Goal: Task Accomplishment & Management: Use online tool/utility

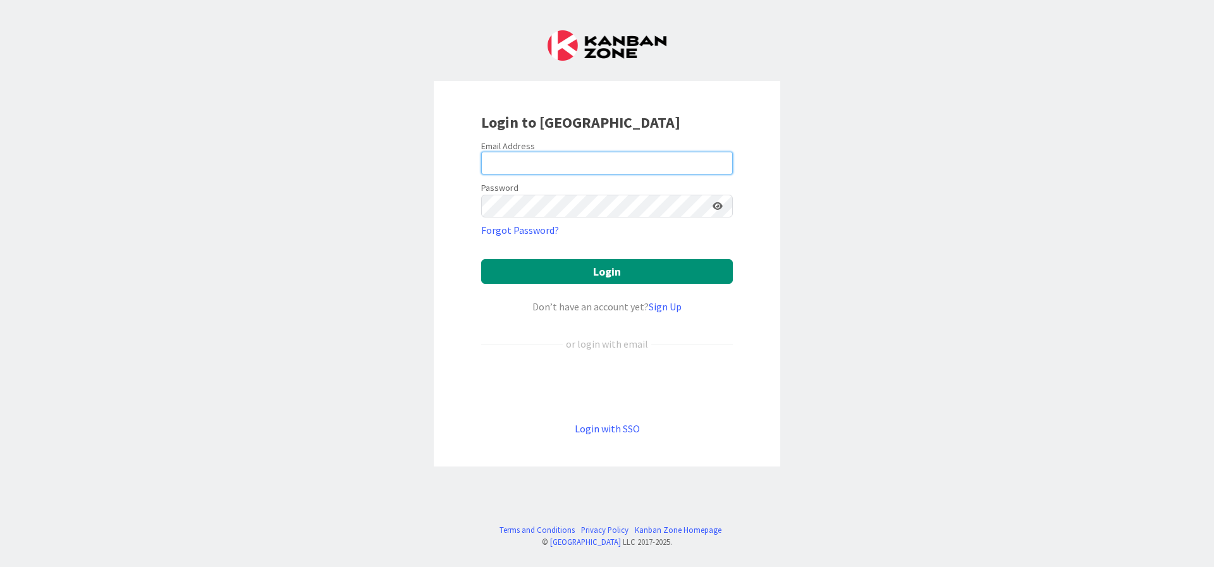
click at [627, 166] on input "email" at bounding box center [607, 163] width 252 height 23
type input "[EMAIL_ADDRESS][DOMAIN_NAME]"
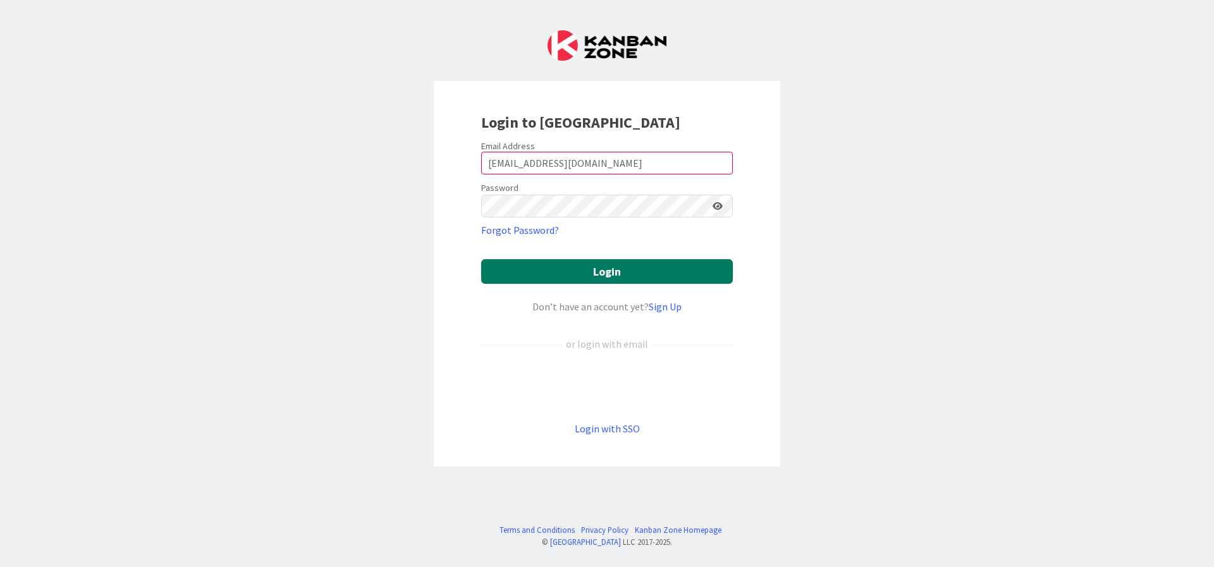
click at [643, 280] on button "Login" at bounding box center [607, 271] width 252 height 25
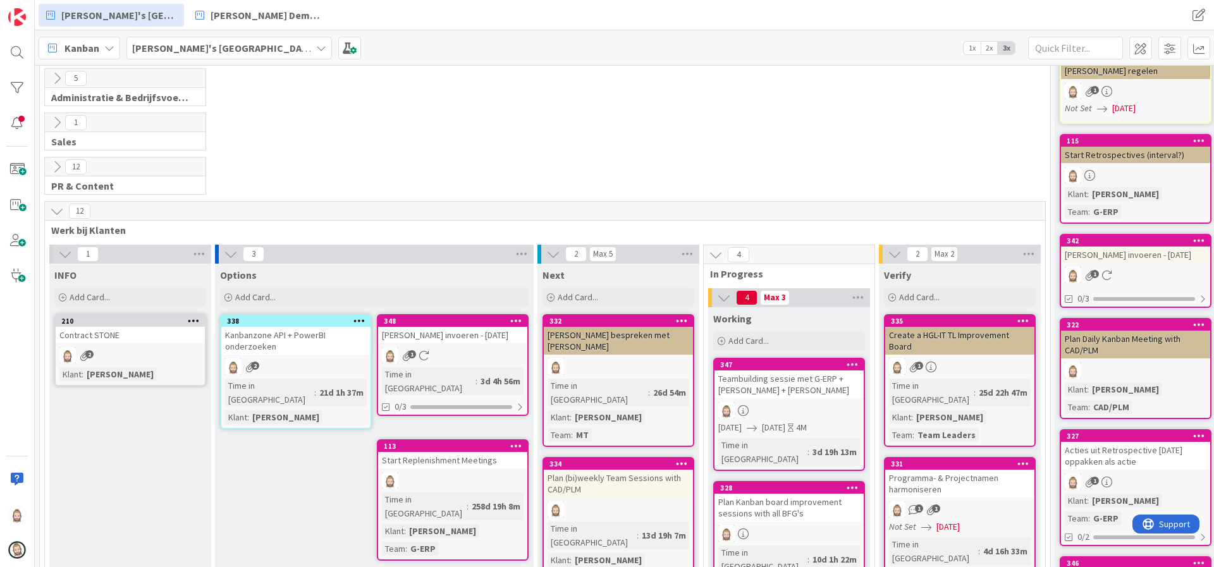
scroll to position [190, 0]
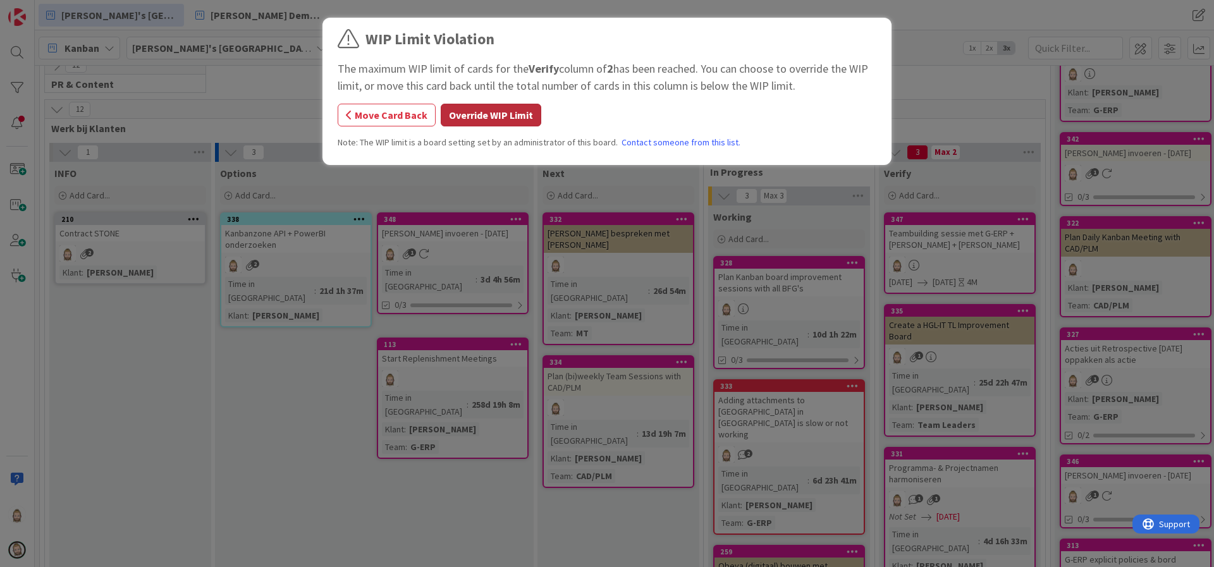
click at [507, 108] on button "Override WIP Limit" at bounding box center [491, 115] width 101 height 23
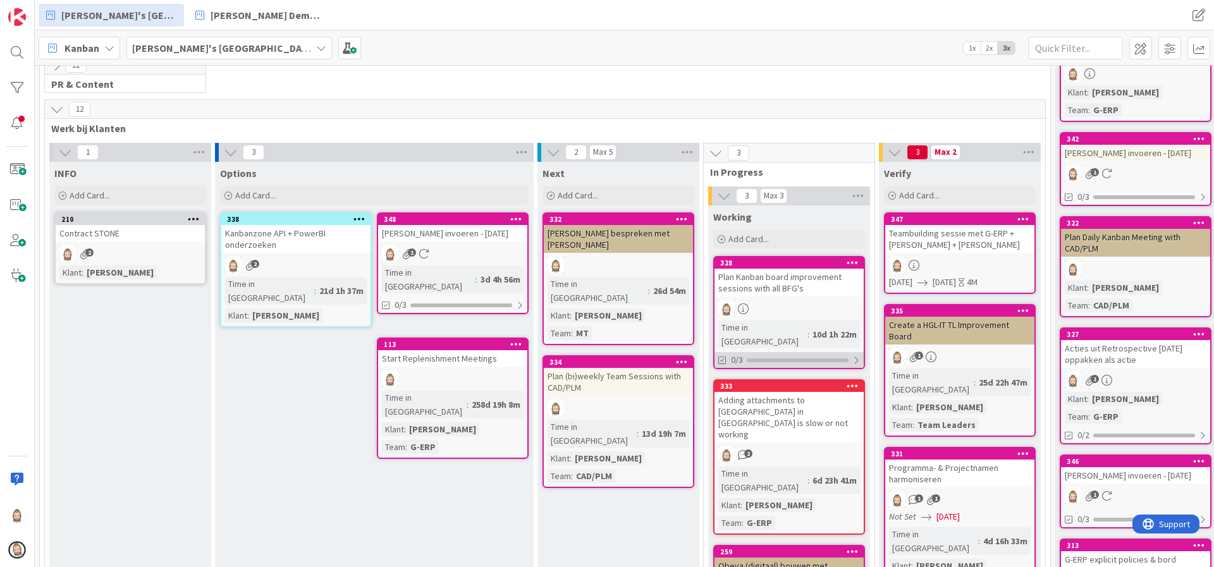
click at [813, 352] on div "0/3" at bounding box center [789, 360] width 149 height 16
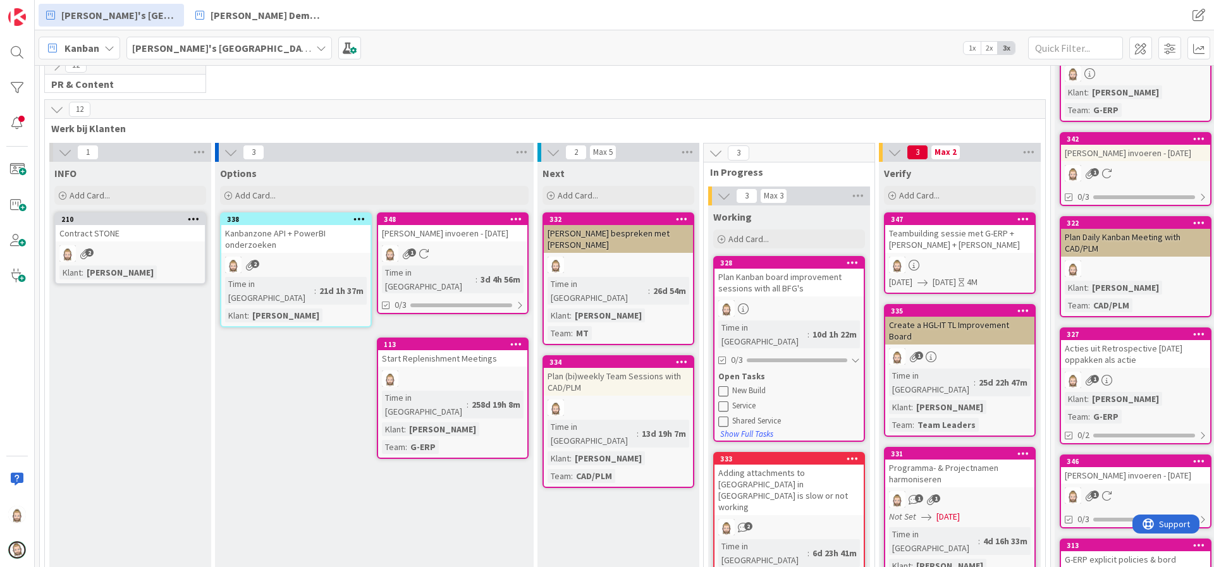
click at [749, 386] on div "New Build" at bounding box center [796, 391] width 128 height 10
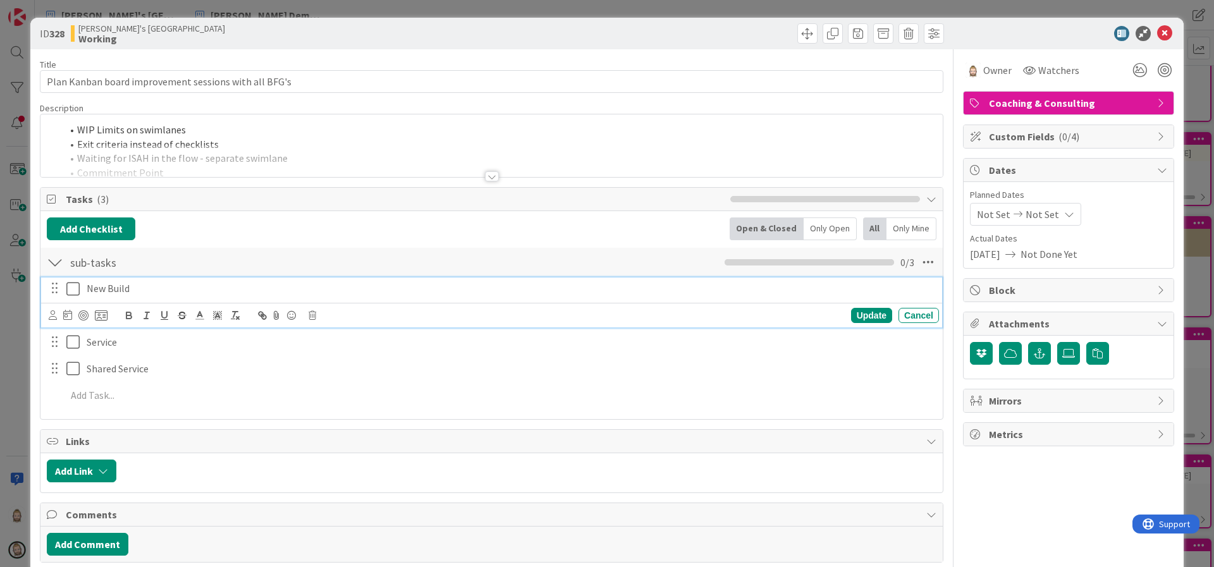
click at [73, 288] on icon at bounding box center [75, 288] width 19 height 15
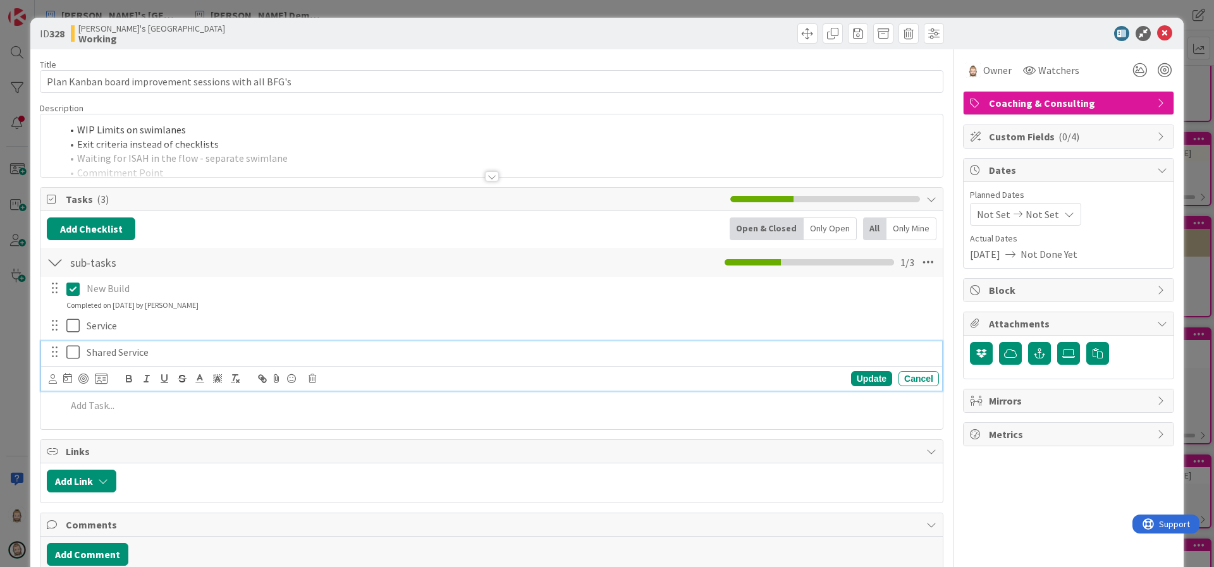
click at [72, 354] on icon at bounding box center [75, 352] width 19 height 15
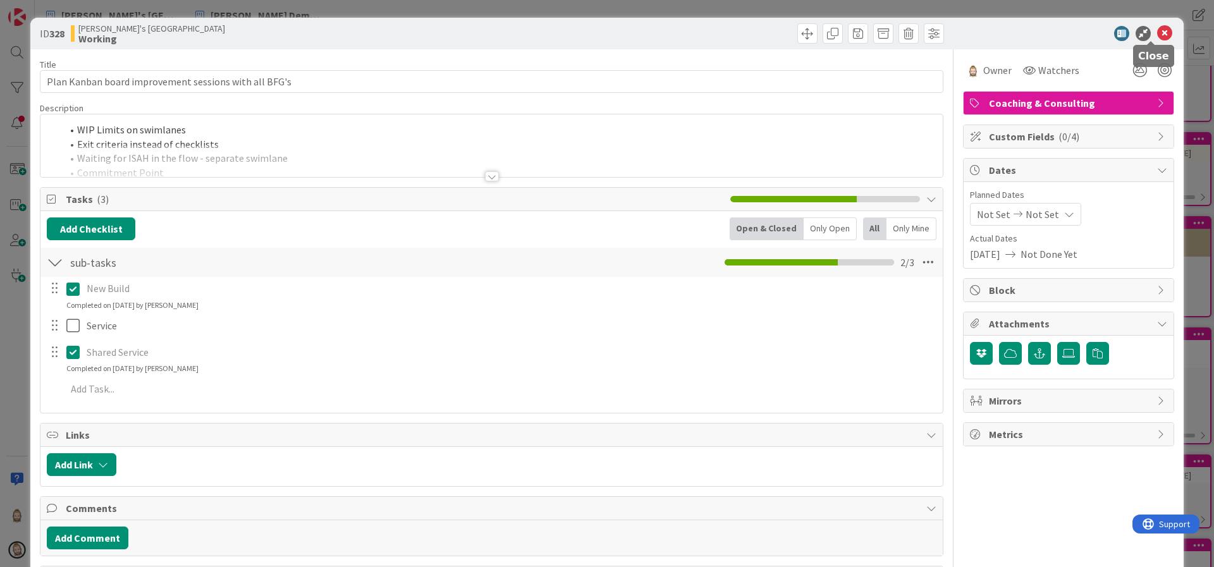
click at [1158, 29] on icon at bounding box center [1165, 33] width 15 height 15
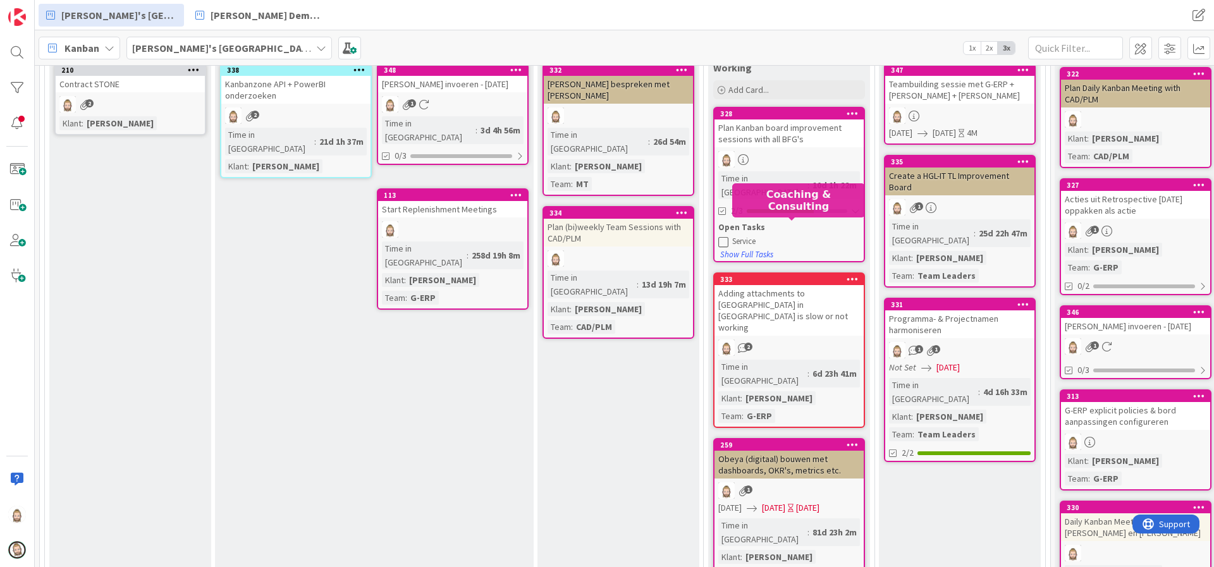
scroll to position [380, 0]
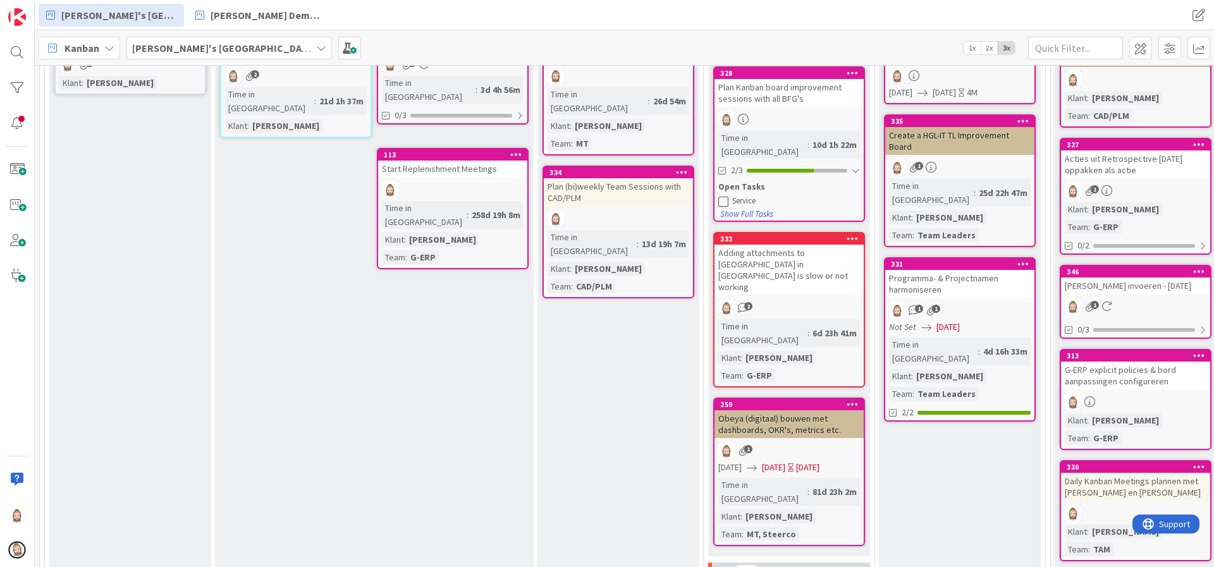
click at [820, 251] on div "Adding attachments to Kanbanzone in China is slow or not working" at bounding box center [789, 270] width 149 height 51
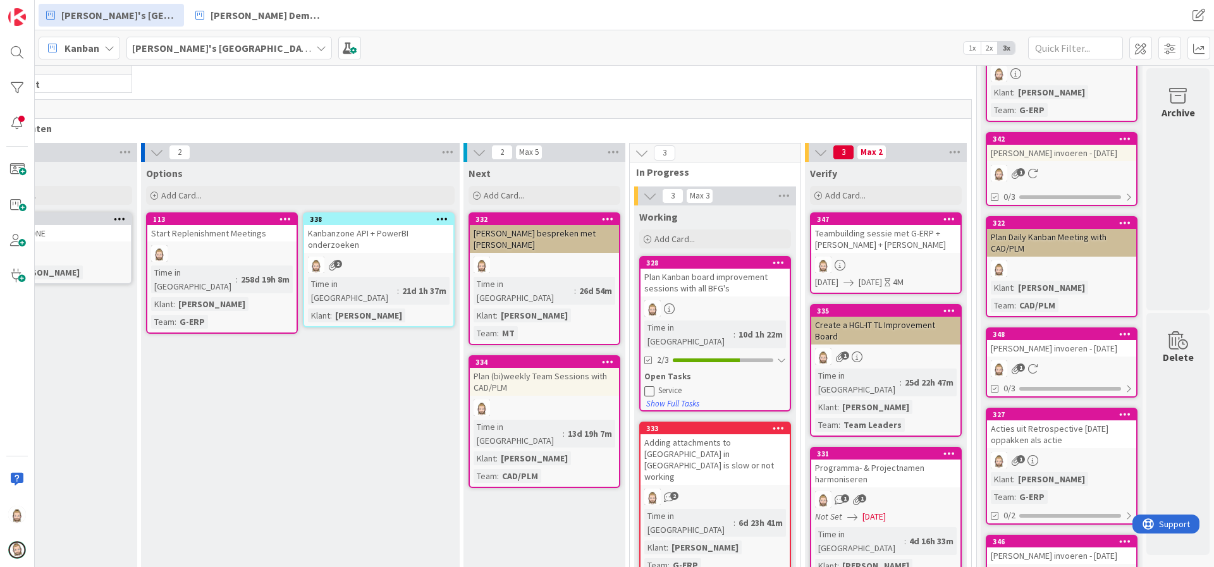
scroll to position [285, 89]
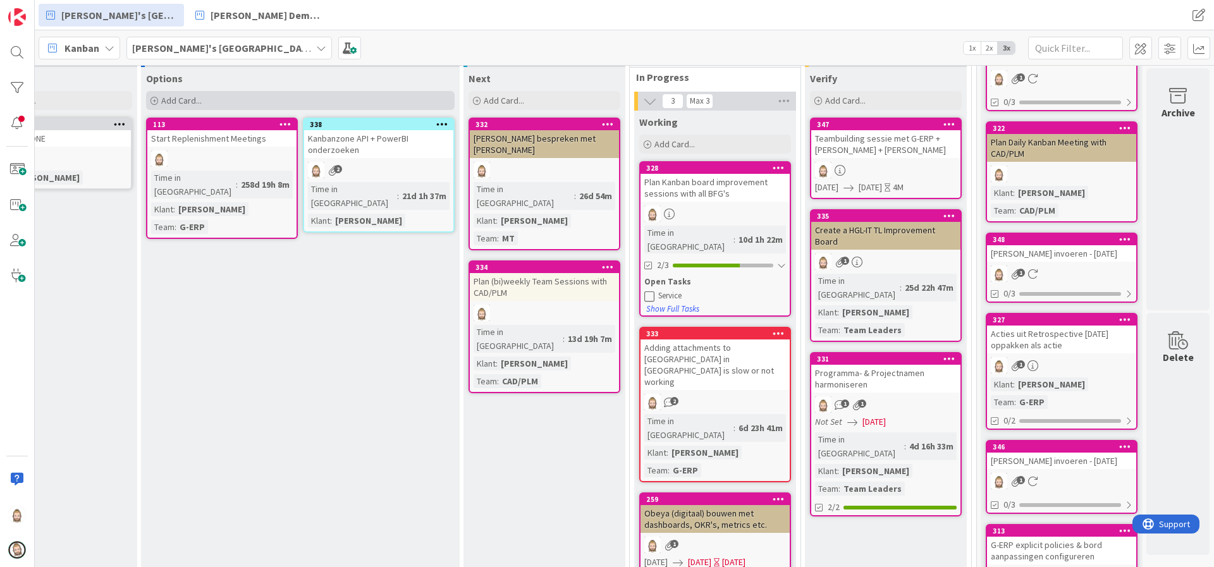
click at [335, 93] on div "Add Card..." at bounding box center [300, 100] width 309 height 19
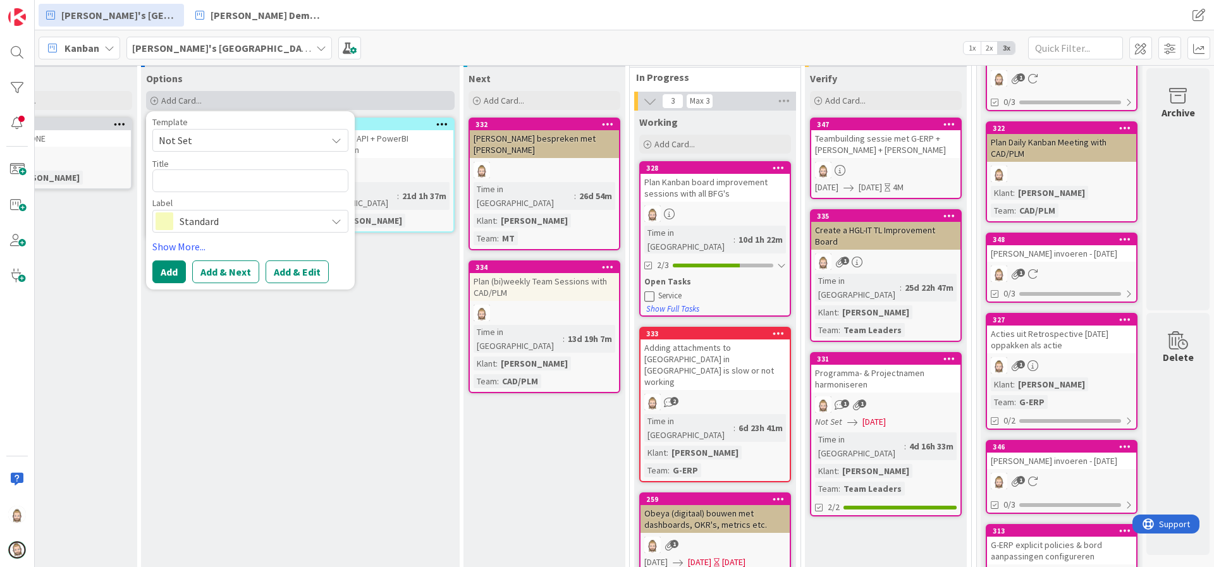
type textarea "x"
type textarea "E"
type textarea "x"
type textarea "Ex"
type textarea "x"
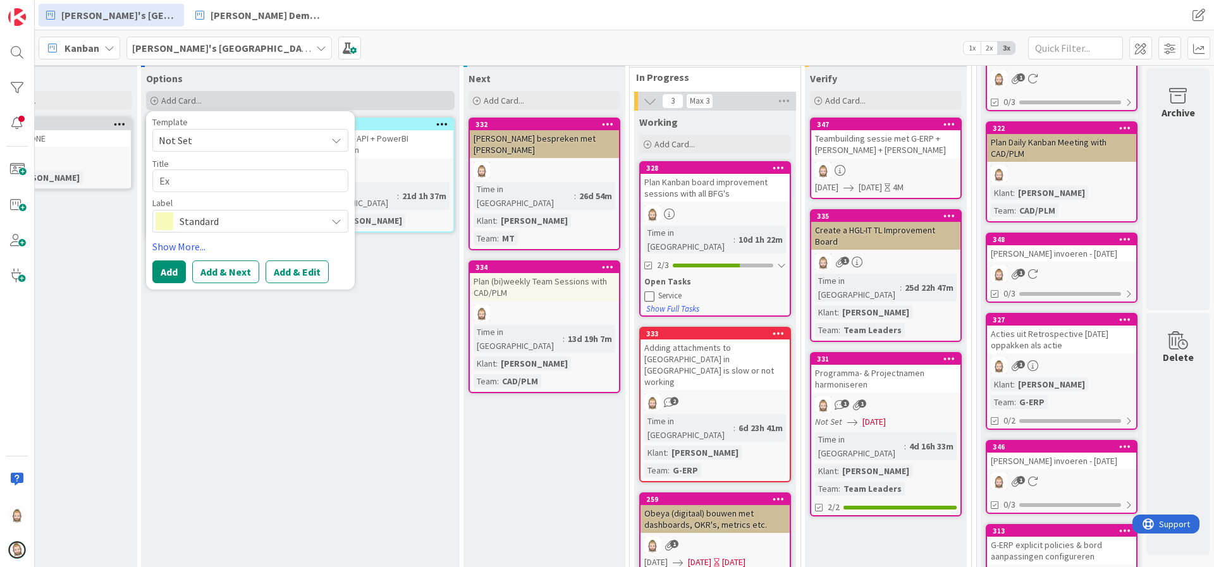
type textarea "Exp"
type textarea "x"
type textarea "Expl"
type textarea "x"
type textarea "Expli"
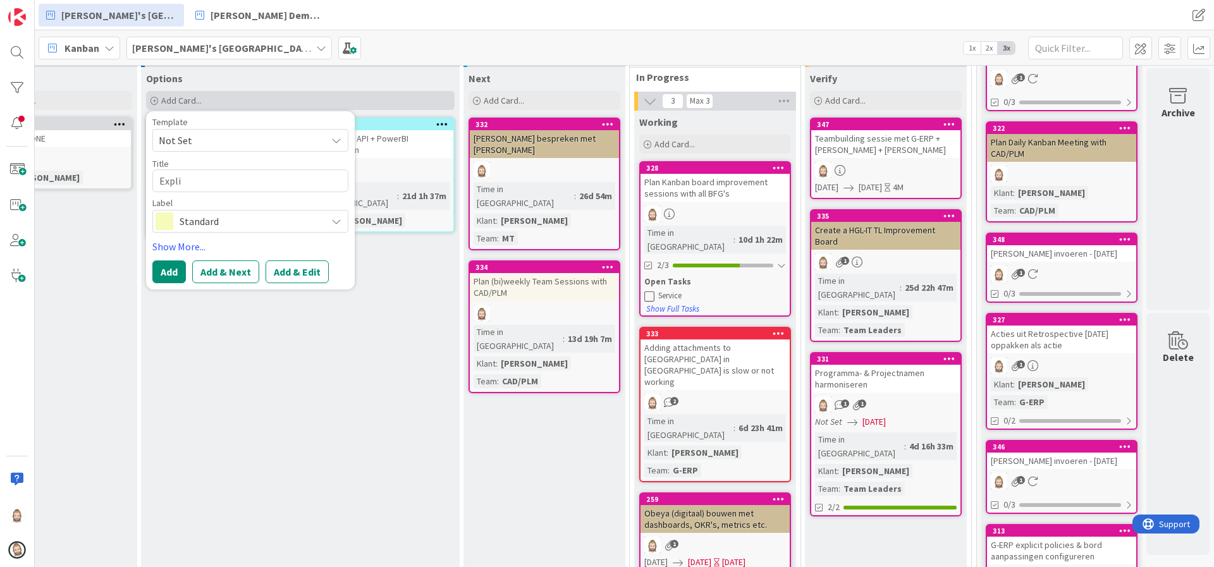
type textarea "x"
type textarea "Explic"
type textarea "x"
type textarea "Explici"
type textarea "x"
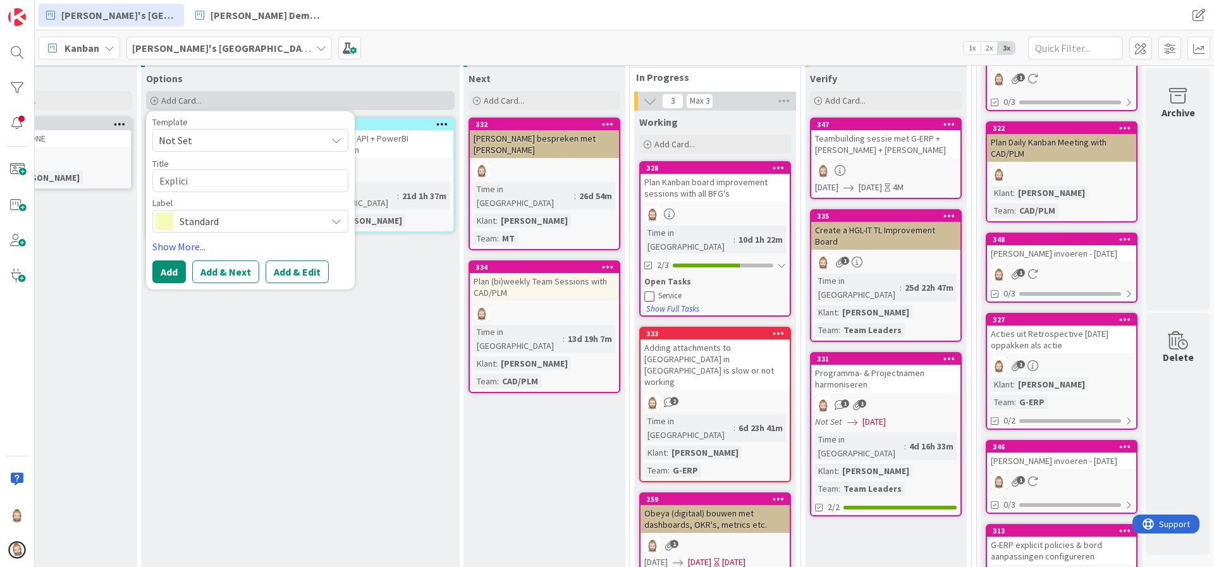
type textarea "Explicit"
type textarea "x"
type textarea "Explicit"
type textarea "x"
type textarea "Explicit w"
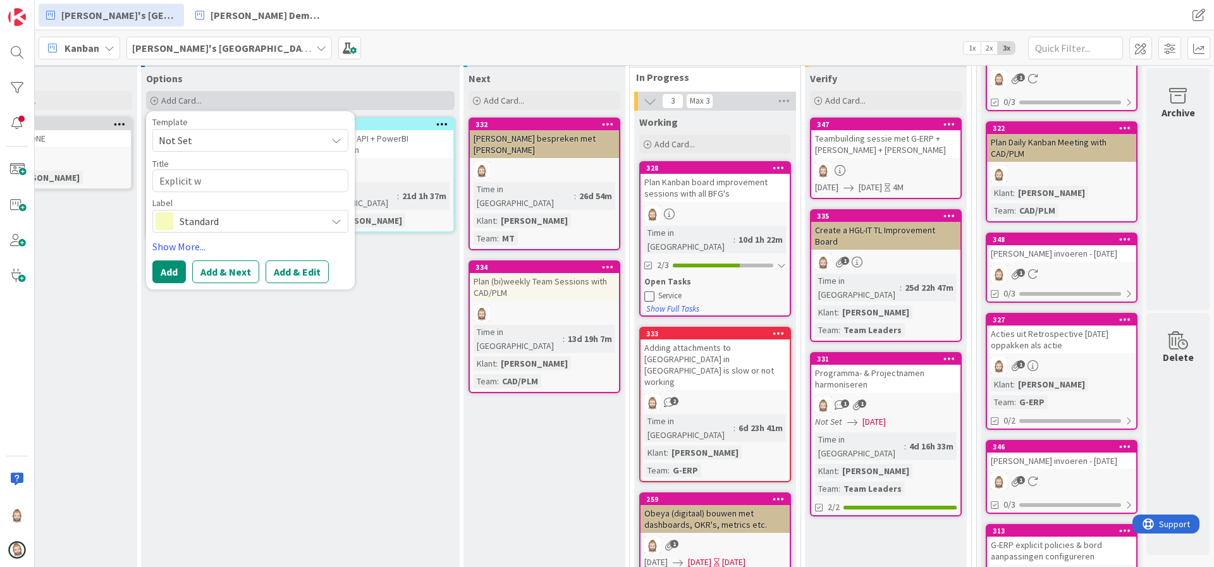
type textarea "x"
type textarea "Explicit wo"
type textarea "x"
type textarea "Explicit wor"
type textarea "x"
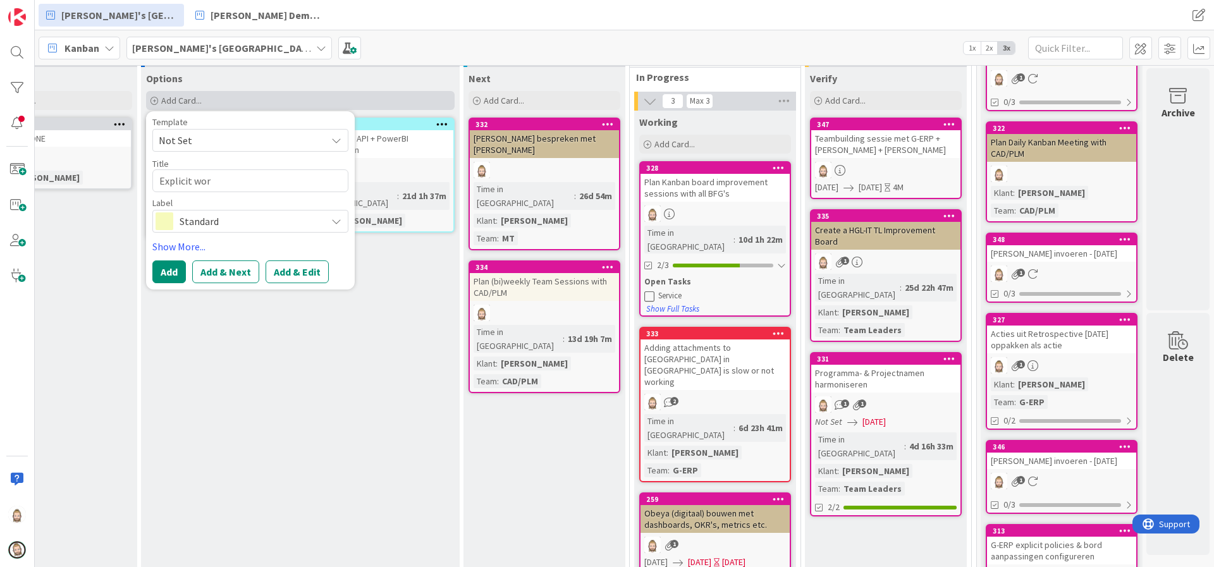
type textarea "Explicit work"
type textarea "x"
type textarea "Explicit worki"
type textarea "x"
type textarea "Explicit workin"
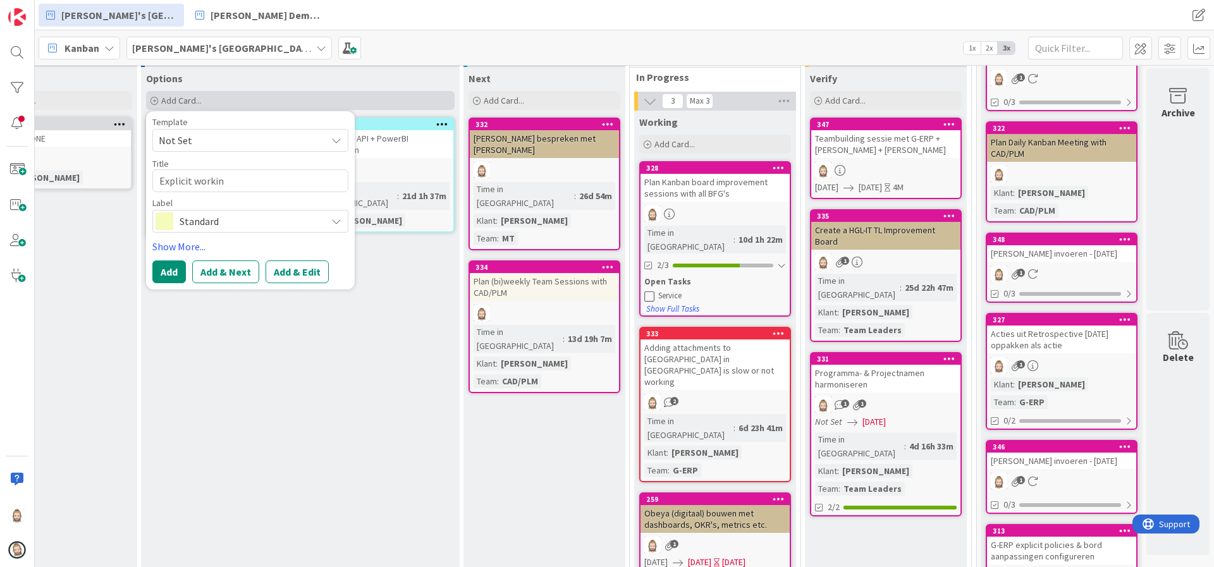
type textarea "x"
type textarea "Explicit working"
type textarea "x"
type textarea "Explicit working"
type textarea "x"
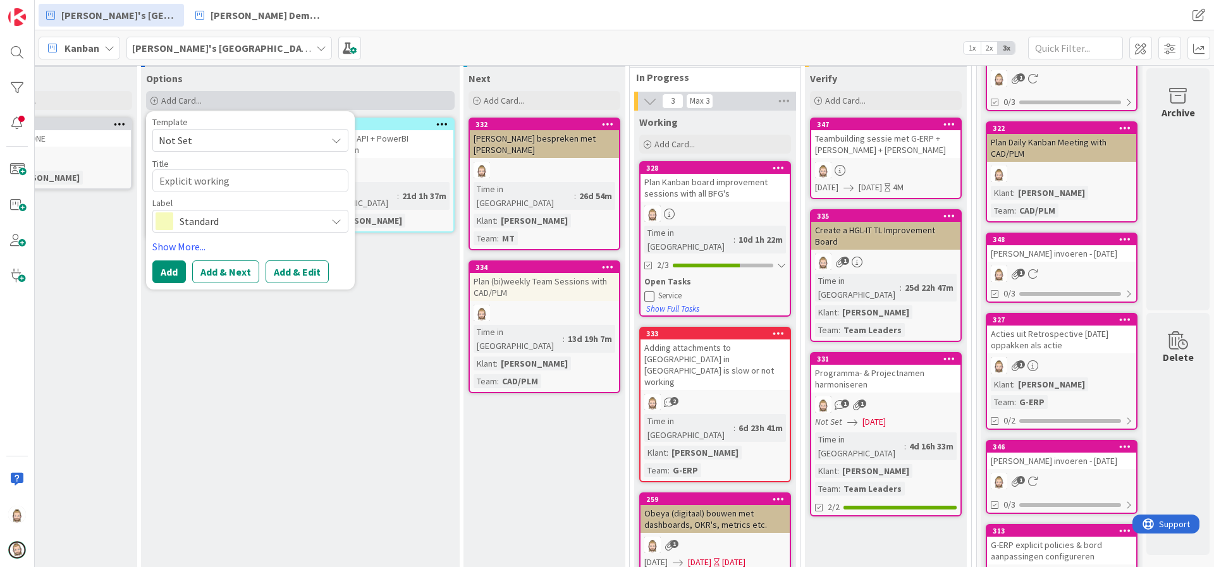
type textarea "Explicit working a"
type textarea "x"
type textarea "Explicit working ag"
type textarea "x"
type textarea "Explicit working agr"
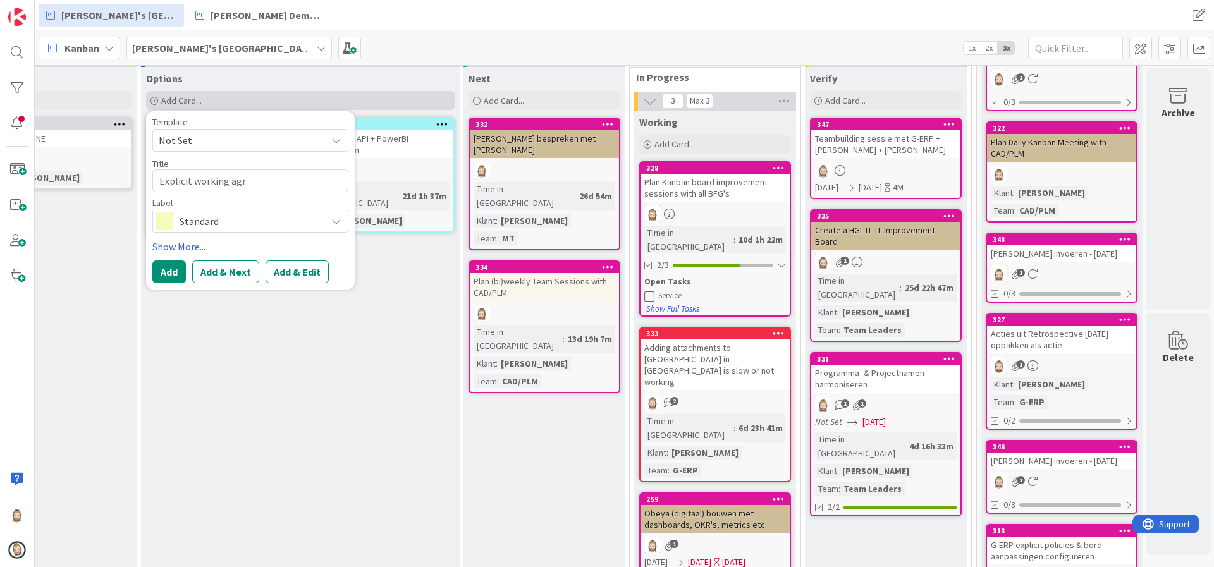
type textarea "x"
type textarea "Explicit working agre"
type textarea "x"
type textarea "Explicit working agree"
type textarea "x"
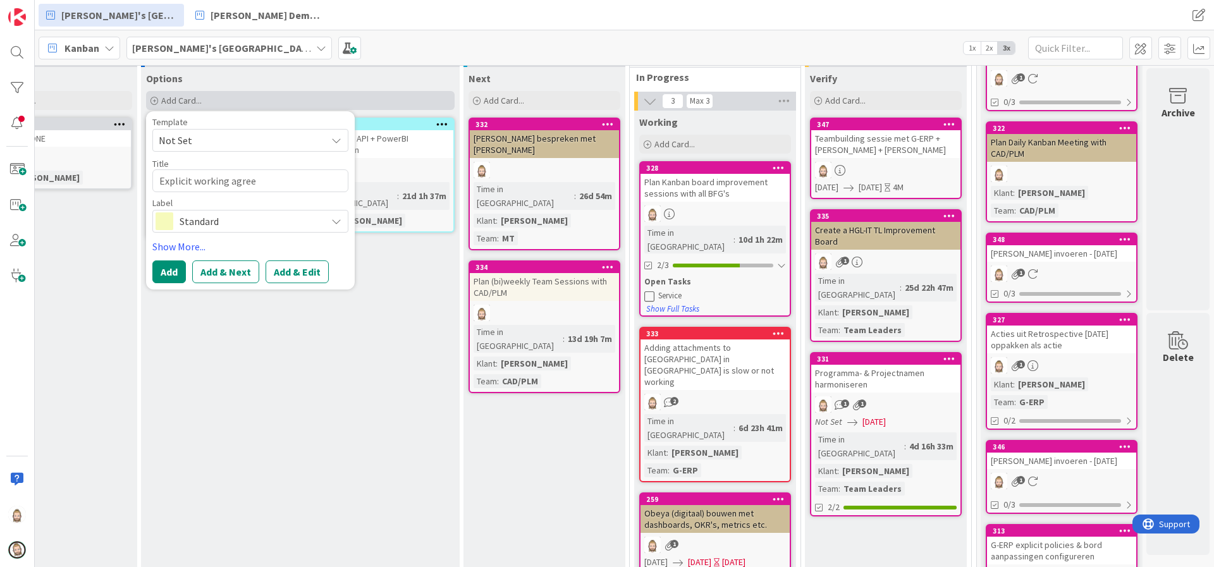
type textarea "Explicit working agreem"
type textarea "x"
type textarea "Explicit working agreemen"
type textarea "x"
type textarea "Explicit working agreement"
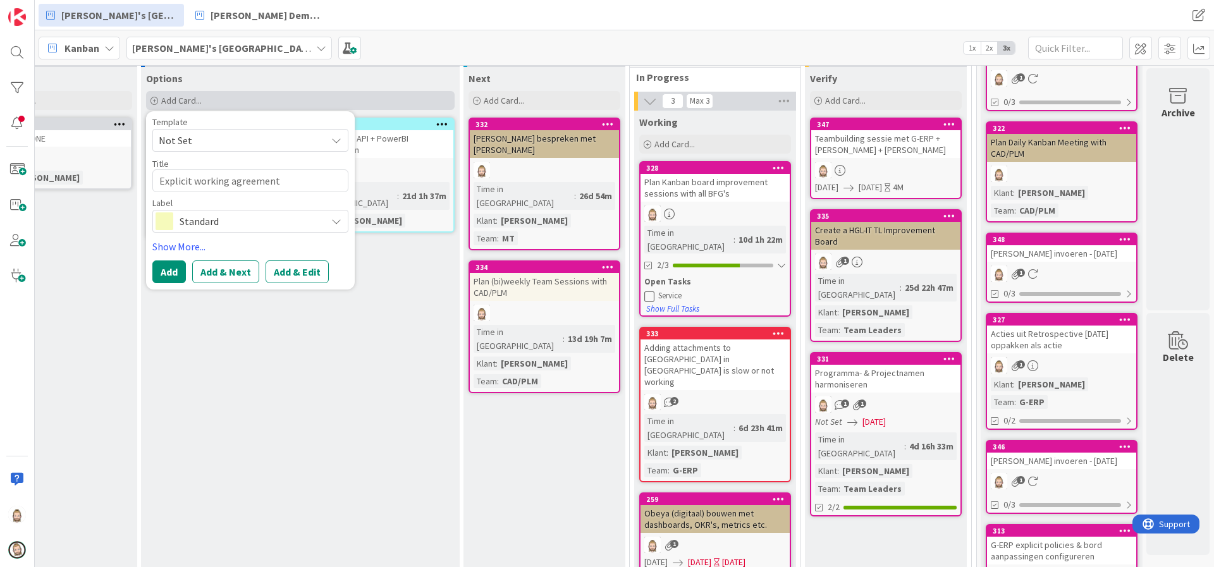
type textarea "x"
type textarea "Explicit working agreements"
click at [276, 224] on span "Standard" at bounding box center [250, 222] width 140 height 18
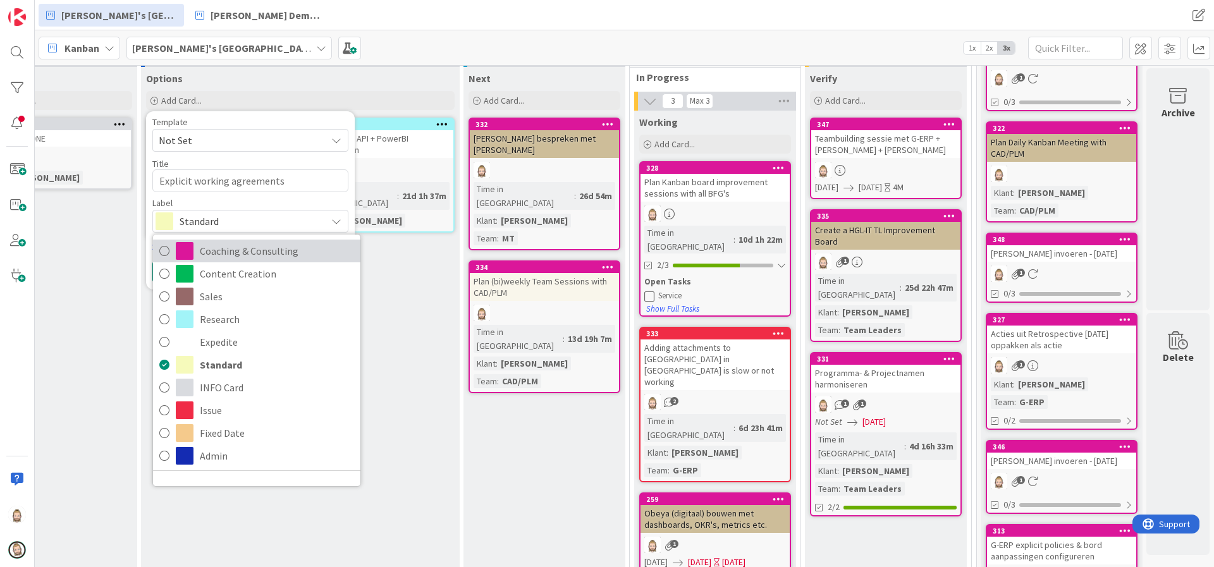
click at [269, 244] on span "Coaching & Consulting" at bounding box center [277, 251] width 154 height 19
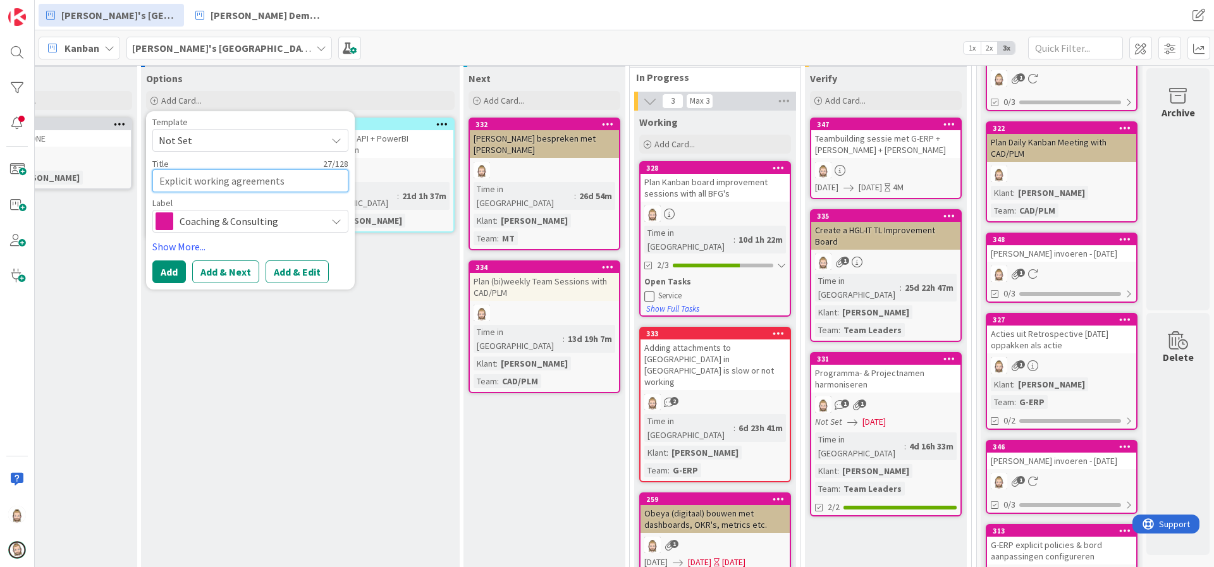
click at [301, 182] on textarea "Explicit working agreements" at bounding box center [250, 181] width 196 height 23
type textarea "x"
type textarea "CExplicit working agreements"
type textarea "x"
type textarea "CAExplicit working agreements"
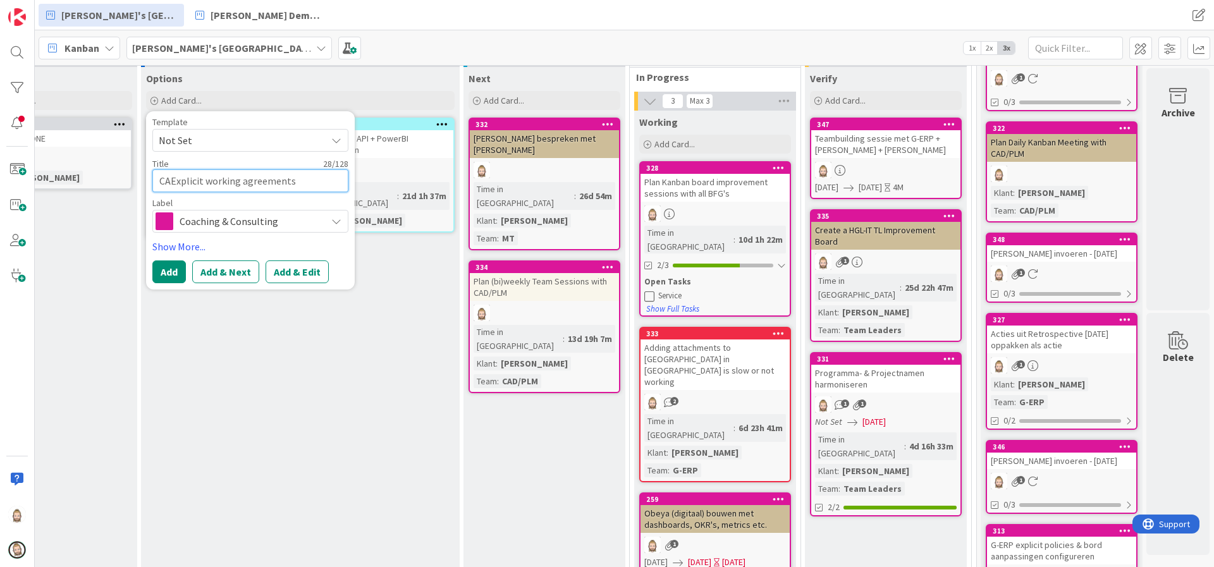
type textarea "x"
type textarea "CADExplicit working agreements"
type textarea "x"
type textarea "CAD/Explicit working agreements"
type textarea "x"
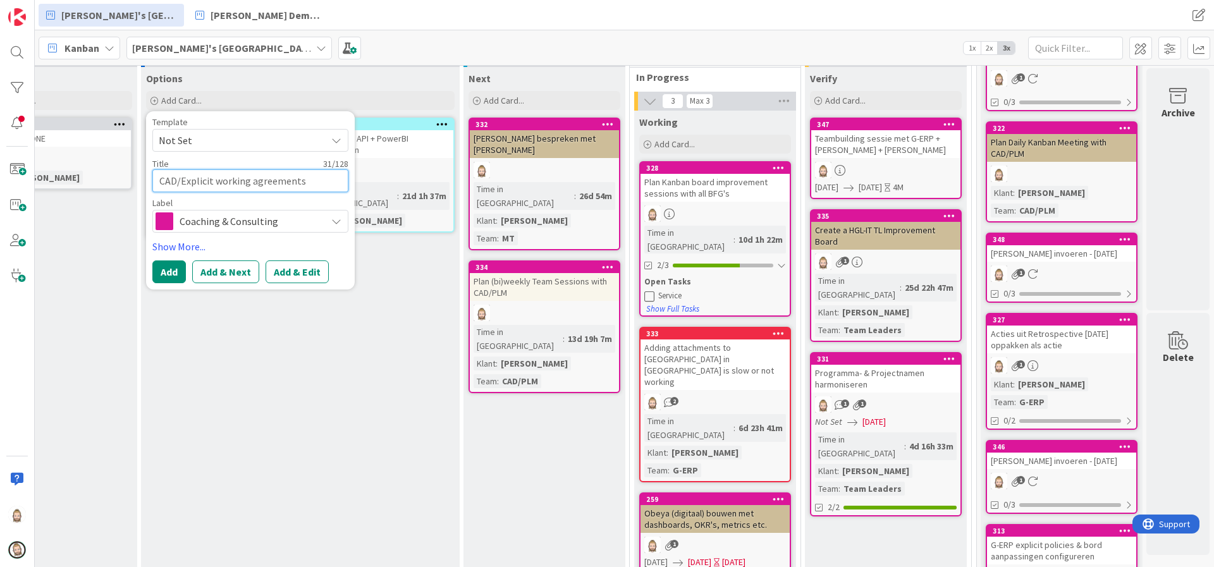
type textarea "CAD/PExplicit working agreements"
type textarea "x"
type textarea "CAD/PLExplicit working agreements"
type textarea "x"
type textarea "CAD/PLMExplicit working agreements"
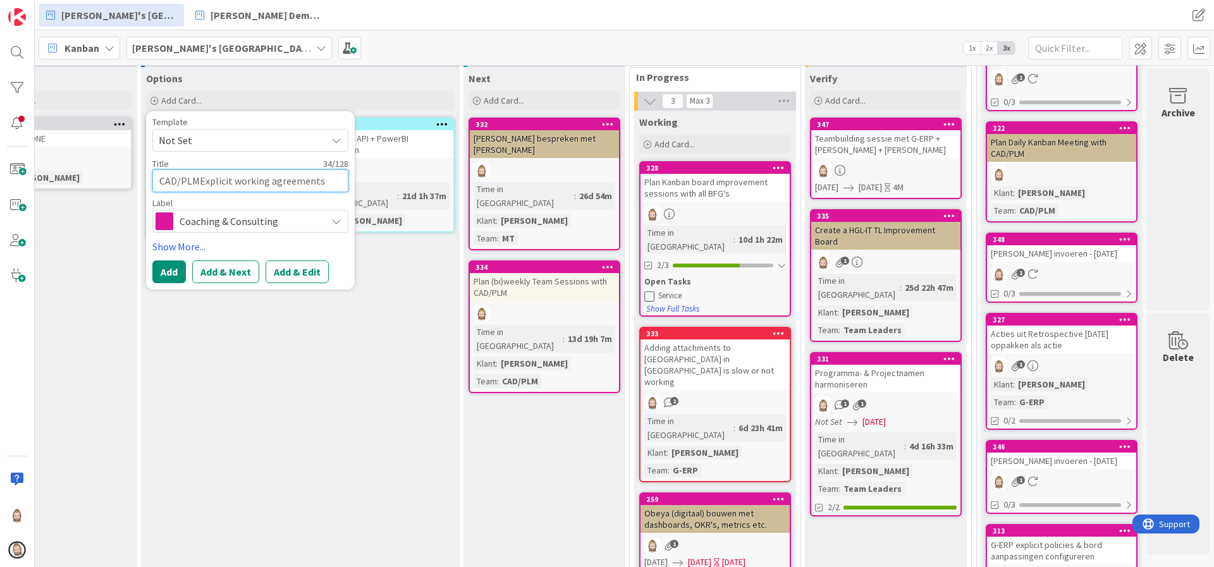
type textarea "x"
type textarea "CAD/PLM:Explicit working agreements"
type textarea "x"
type textarea "CAD/PLM: Explicit working agreements"
click at [282, 261] on button "Add & Edit" at bounding box center [297, 272] width 63 height 23
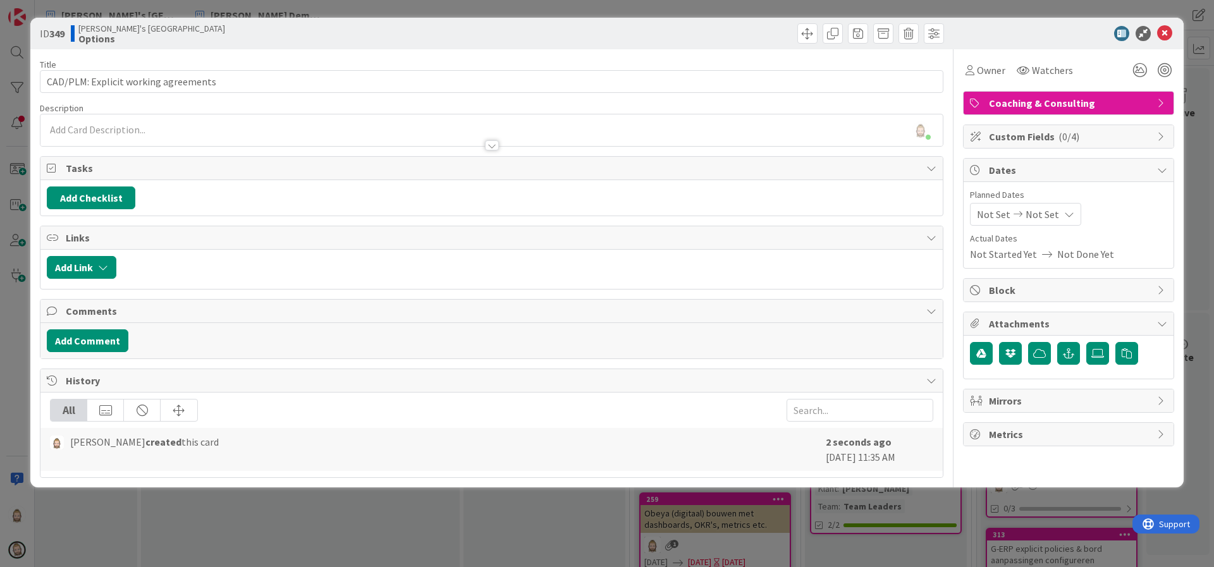
click at [1011, 129] on span "Custom Fields ( 0/4 )" at bounding box center [1070, 136] width 162 height 15
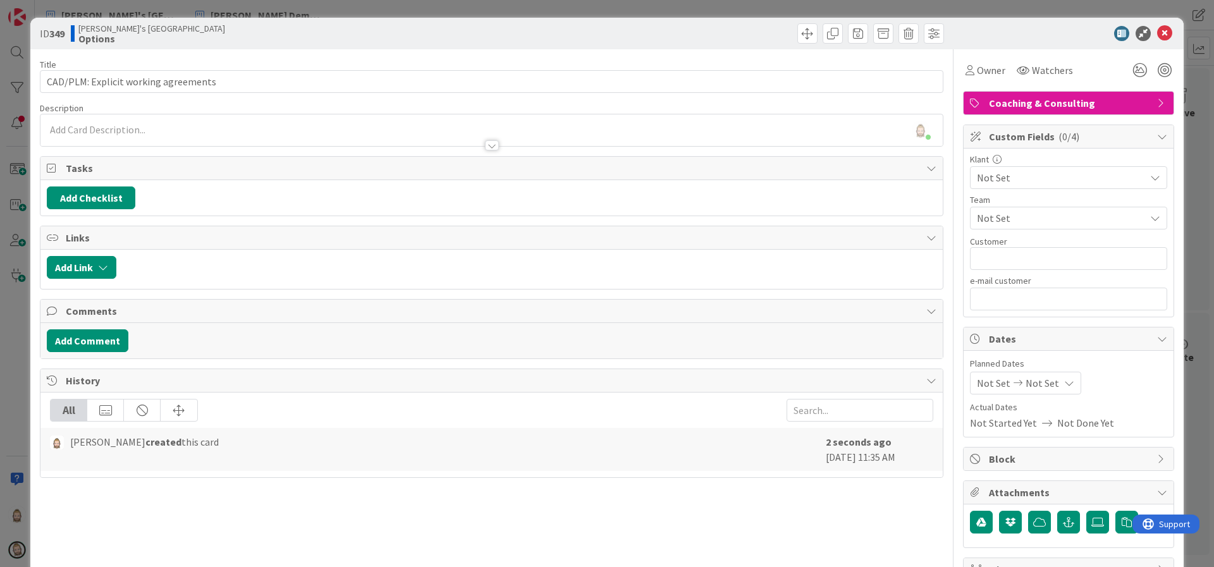
click at [1026, 183] on span "Not Set" at bounding box center [1058, 178] width 162 height 18
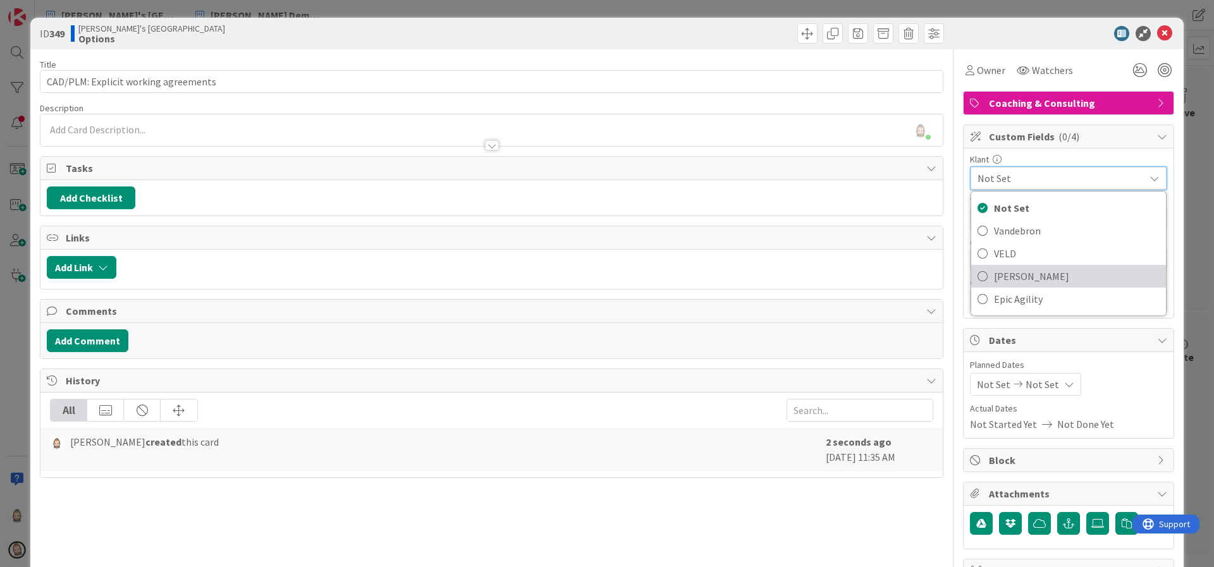
click at [1014, 268] on span "Huisman" at bounding box center [1077, 276] width 166 height 19
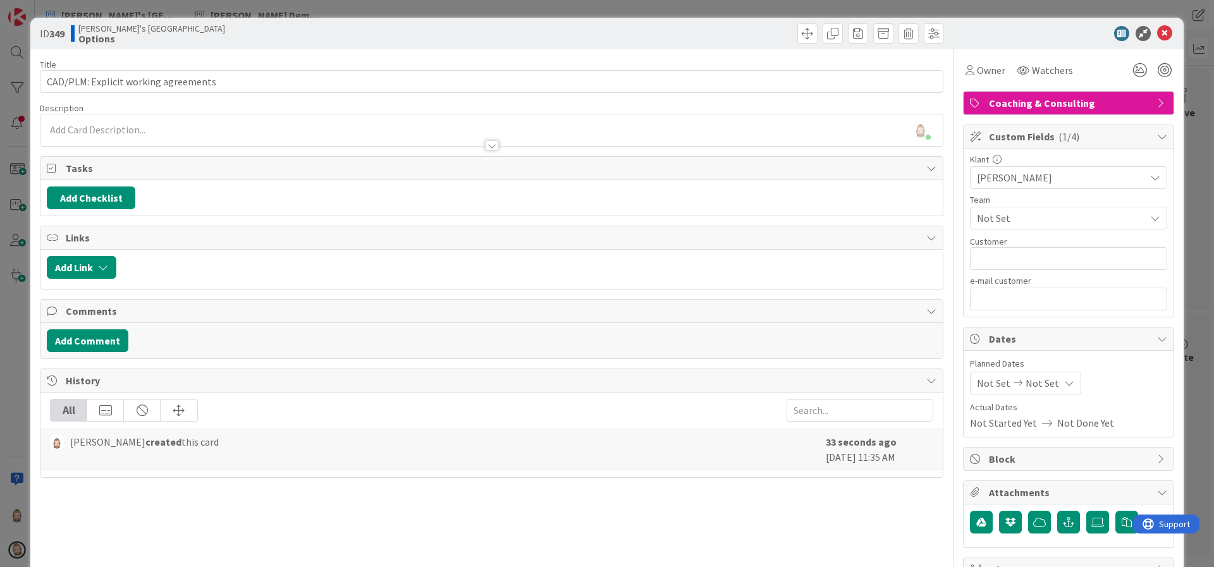
click at [1013, 219] on span "Not Set" at bounding box center [1061, 218] width 168 height 15
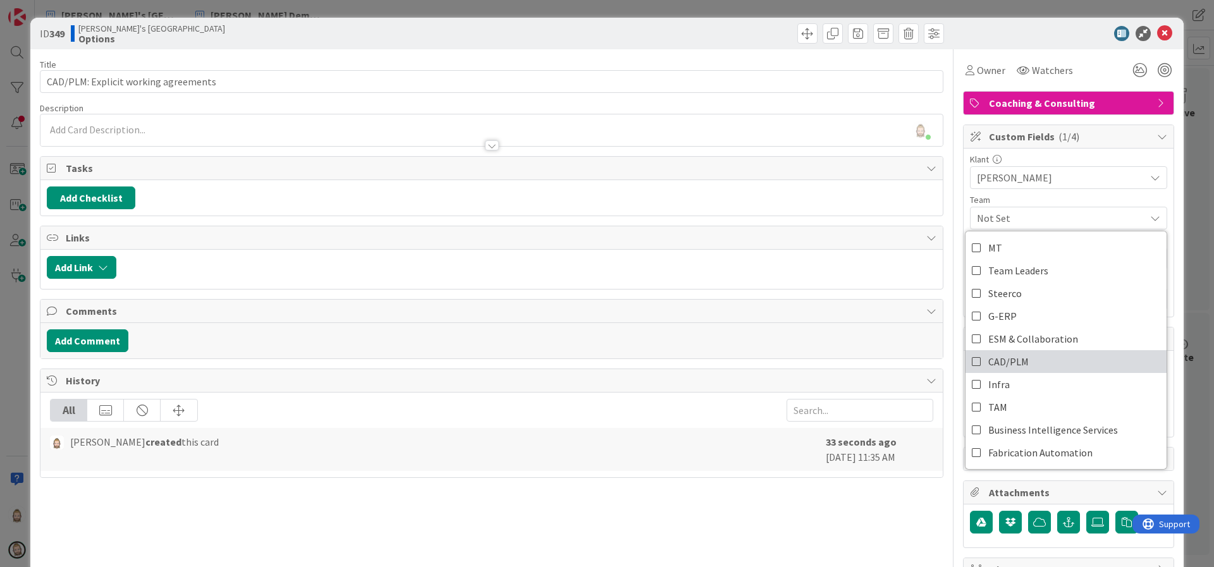
click at [1006, 353] on span "CAD/PLM" at bounding box center [1009, 361] width 40 height 19
click at [974, 44] on div "ID 349 Rob's Kanban Zone Options" at bounding box center [607, 34] width 1154 height 32
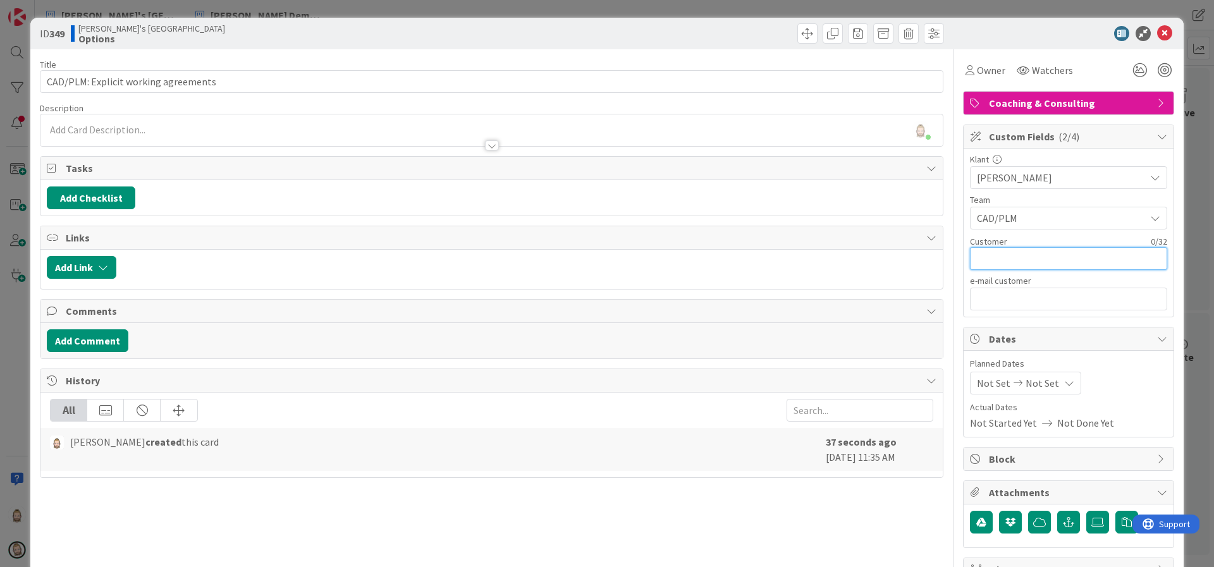
click at [992, 261] on input "text" at bounding box center [1068, 258] width 197 height 23
click at [977, 75] on span "Owner" at bounding box center [991, 70] width 28 height 15
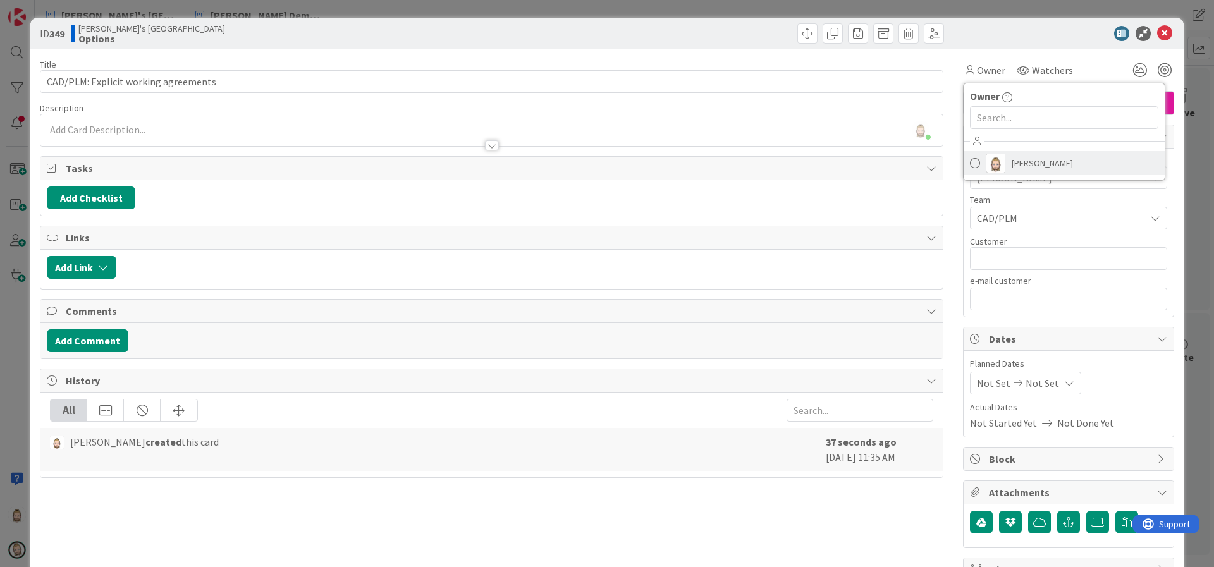
click at [1012, 159] on span "Rob van Wees" at bounding box center [1042, 163] width 61 height 19
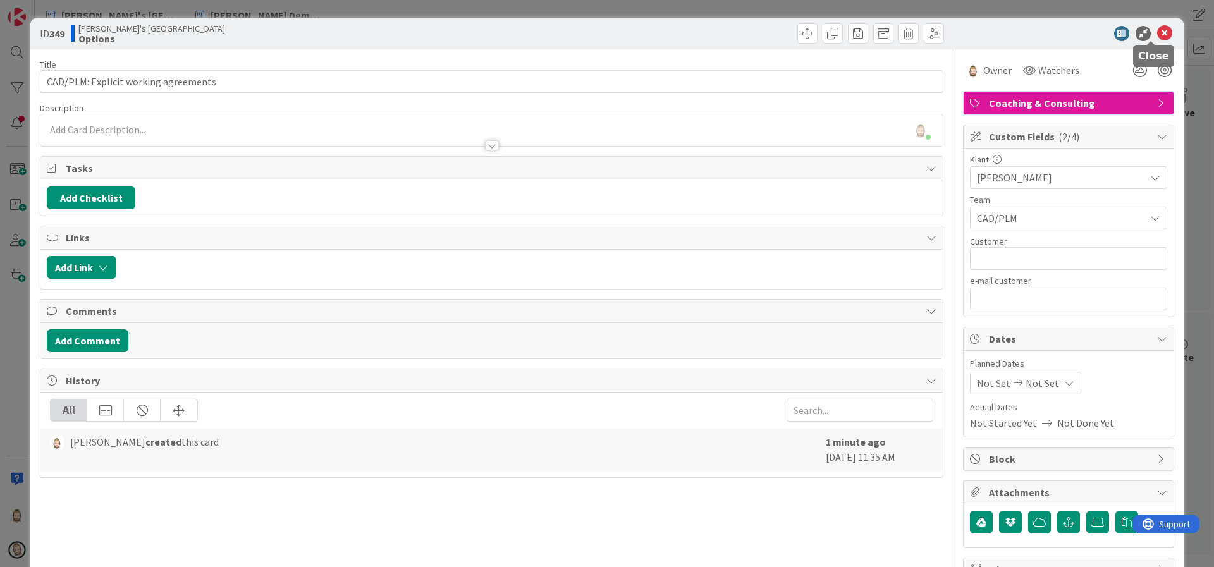
click at [1158, 30] on icon at bounding box center [1165, 33] width 15 height 15
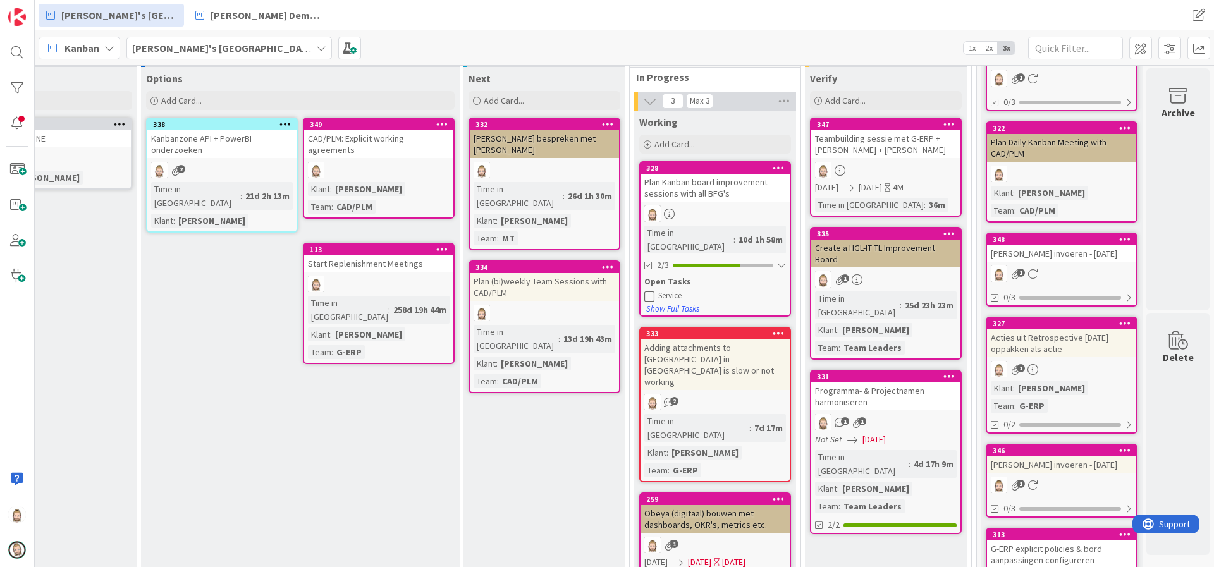
click at [396, 139] on div "CAD/PLM: Explicit working agreements" at bounding box center [378, 144] width 149 height 28
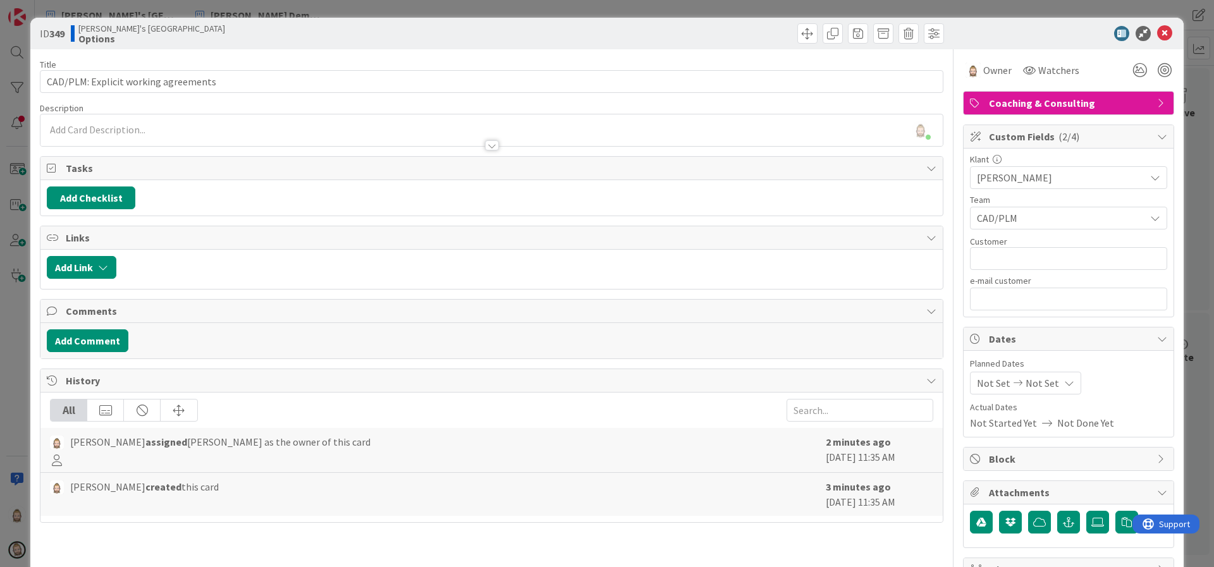
click at [485, 146] on div at bounding box center [492, 145] width 14 height 10
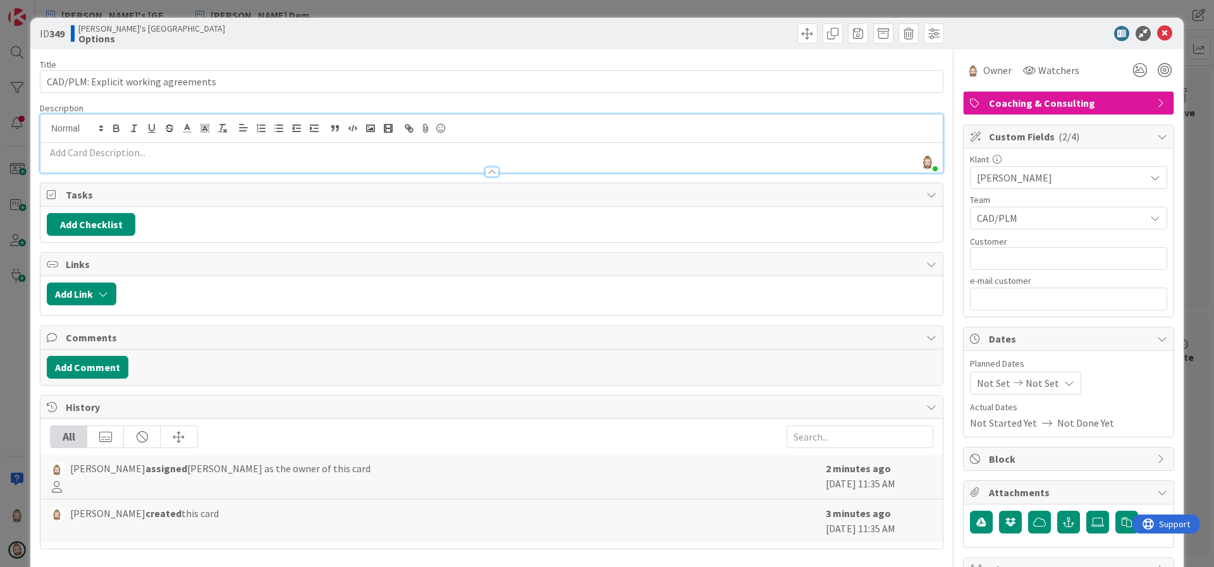
click at [424, 156] on p at bounding box center [492, 152] width 890 height 15
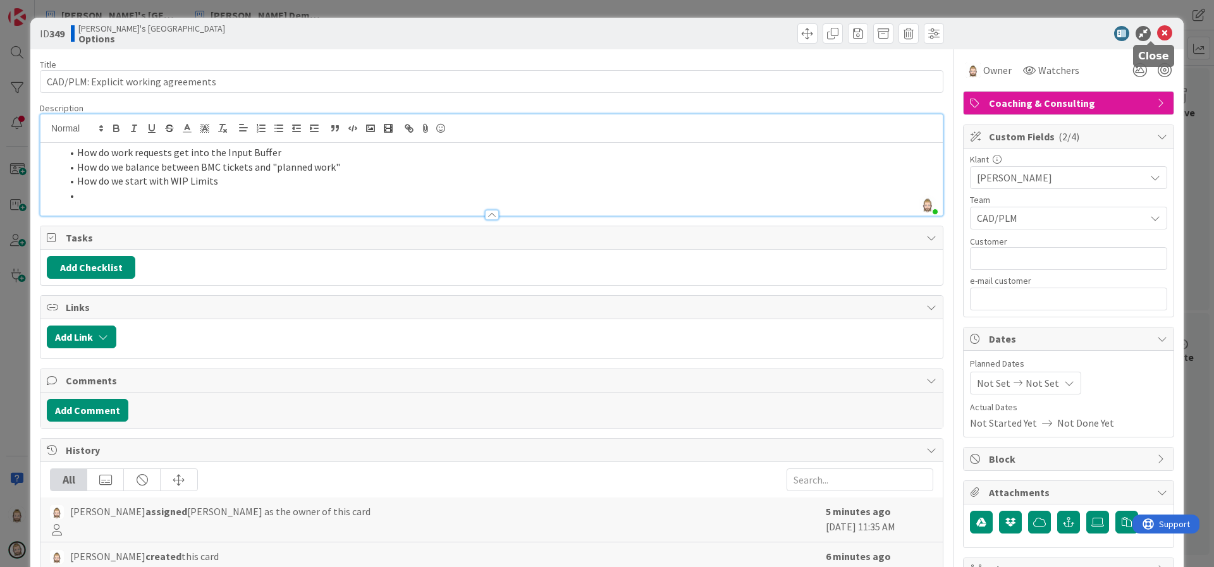
click at [1158, 32] on icon at bounding box center [1165, 33] width 15 height 15
